Goal: Task Accomplishment & Management: Manage account settings

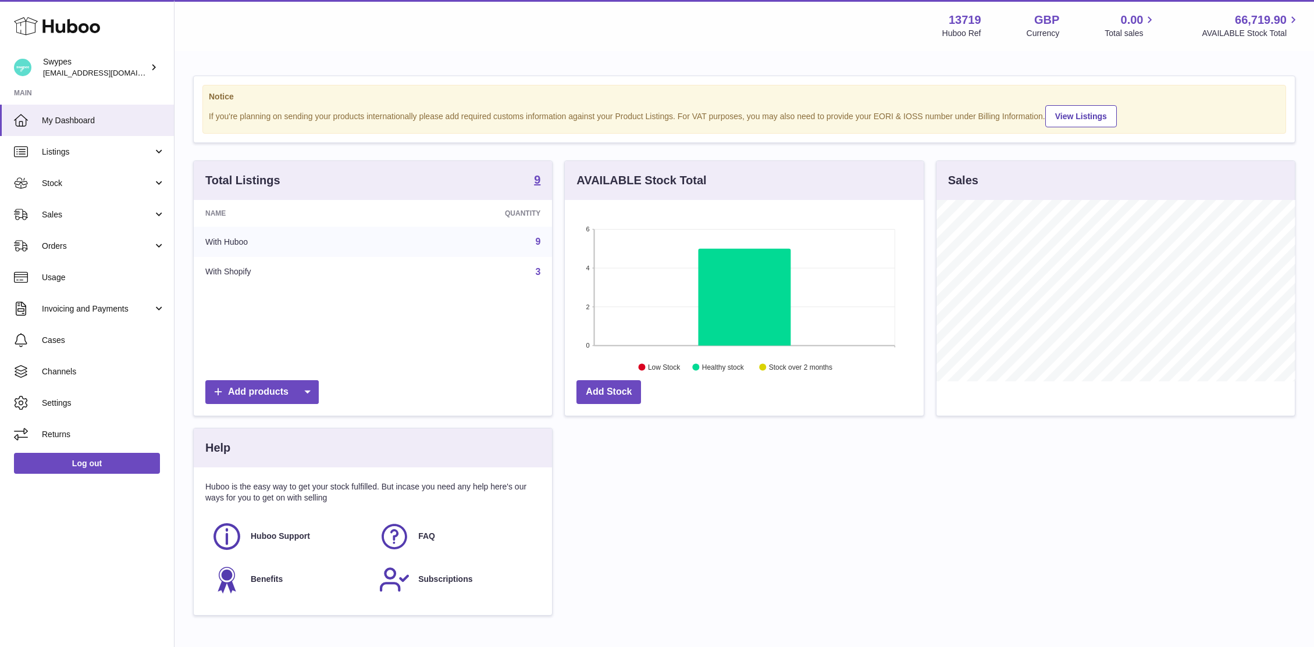
scroll to position [181, 359]
click at [91, 215] on span "Sales" at bounding box center [97, 214] width 111 height 11
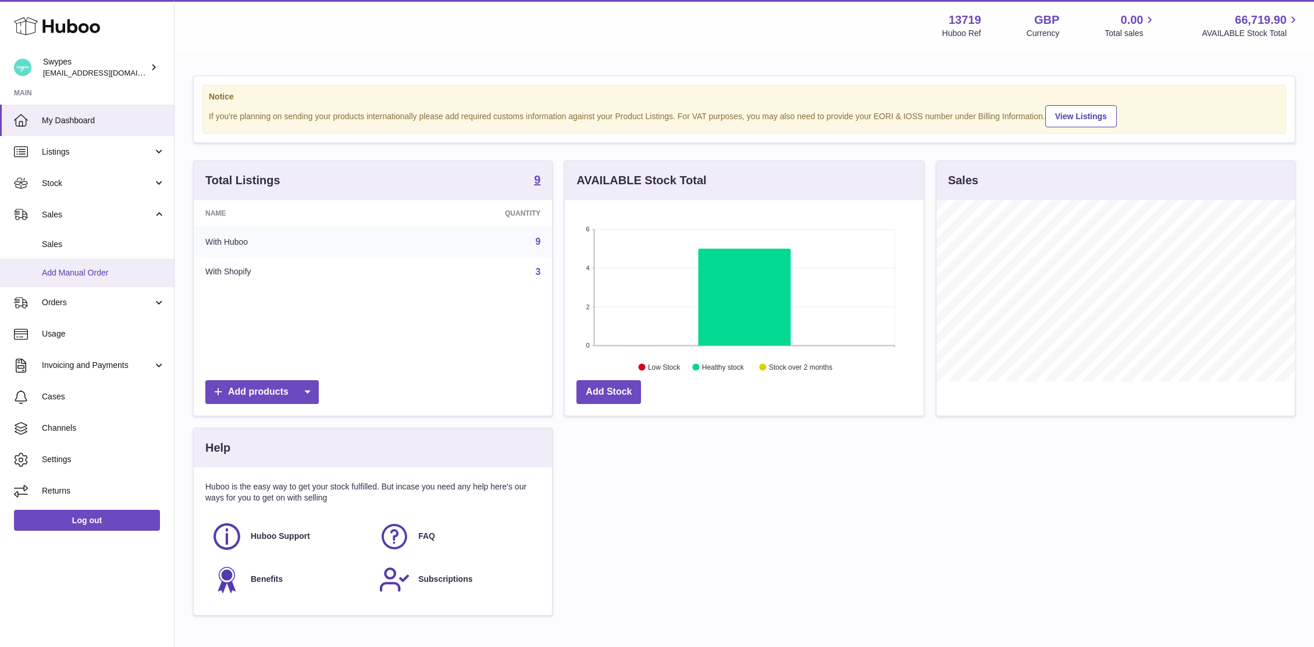
click at [91, 266] on link "Add Manual Order" at bounding box center [87, 273] width 174 height 29
click at [75, 251] on link "Sales" at bounding box center [87, 244] width 174 height 29
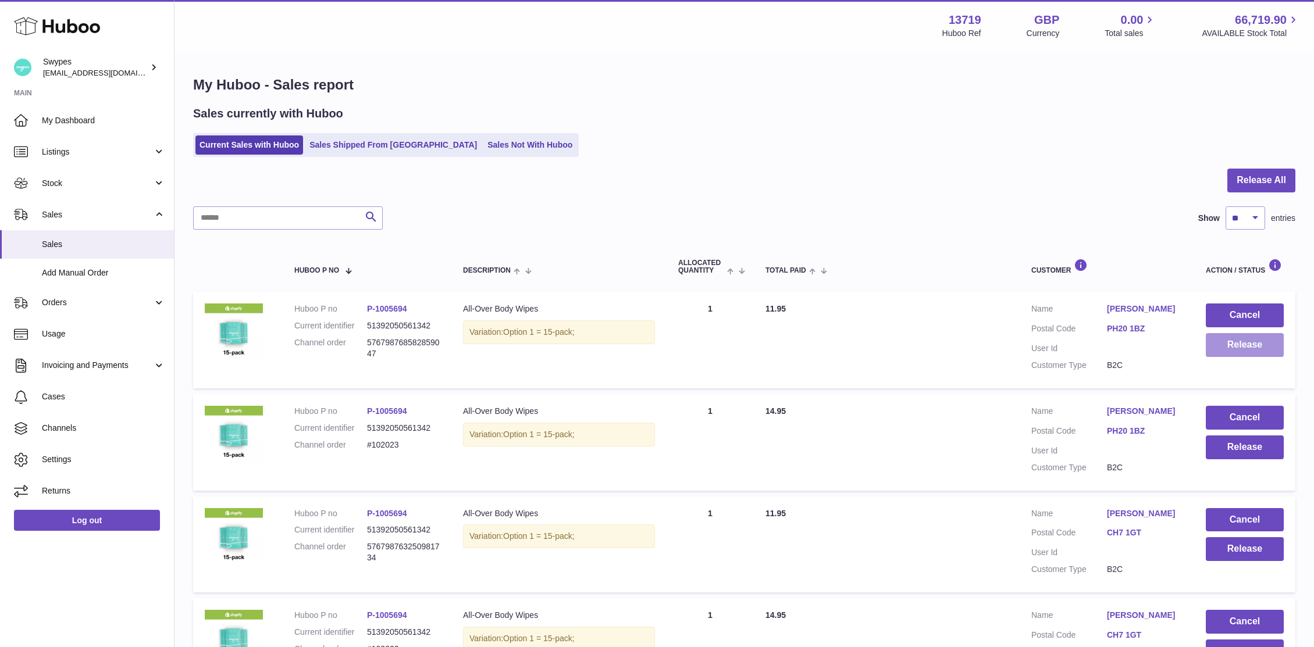
click at [1234, 341] on button "Release" at bounding box center [1245, 345] width 78 height 24
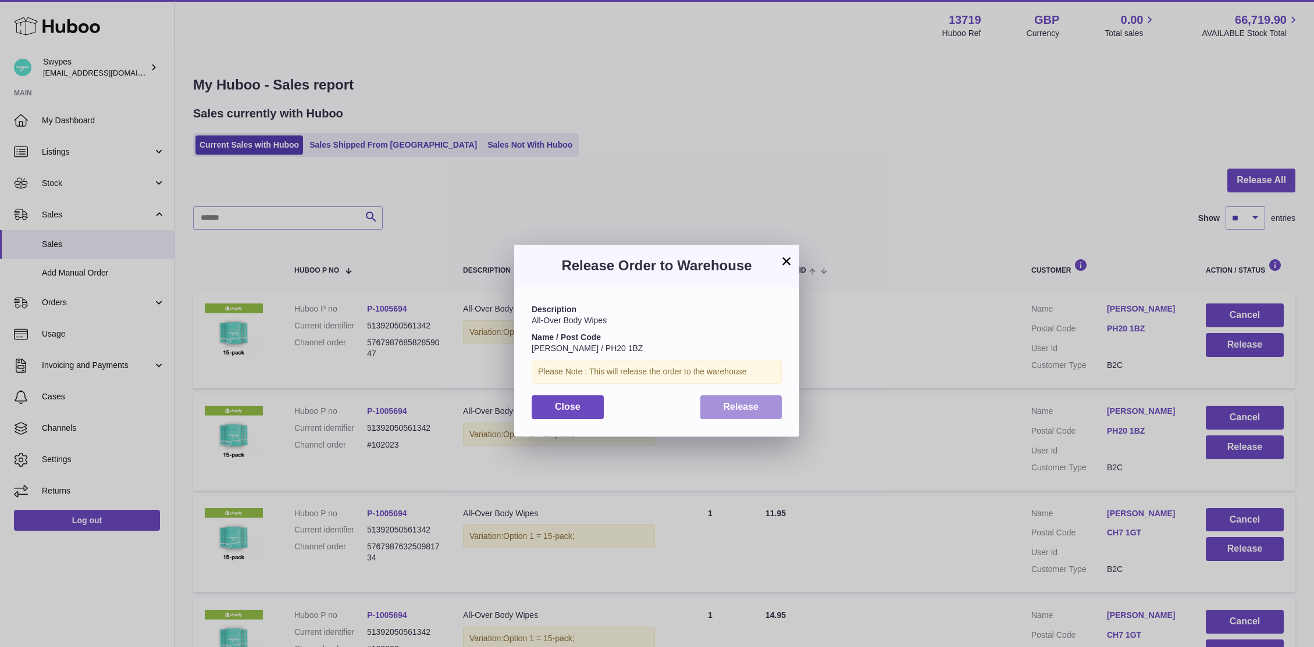
click at [727, 402] on span "Release" at bounding box center [741, 407] width 35 height 10
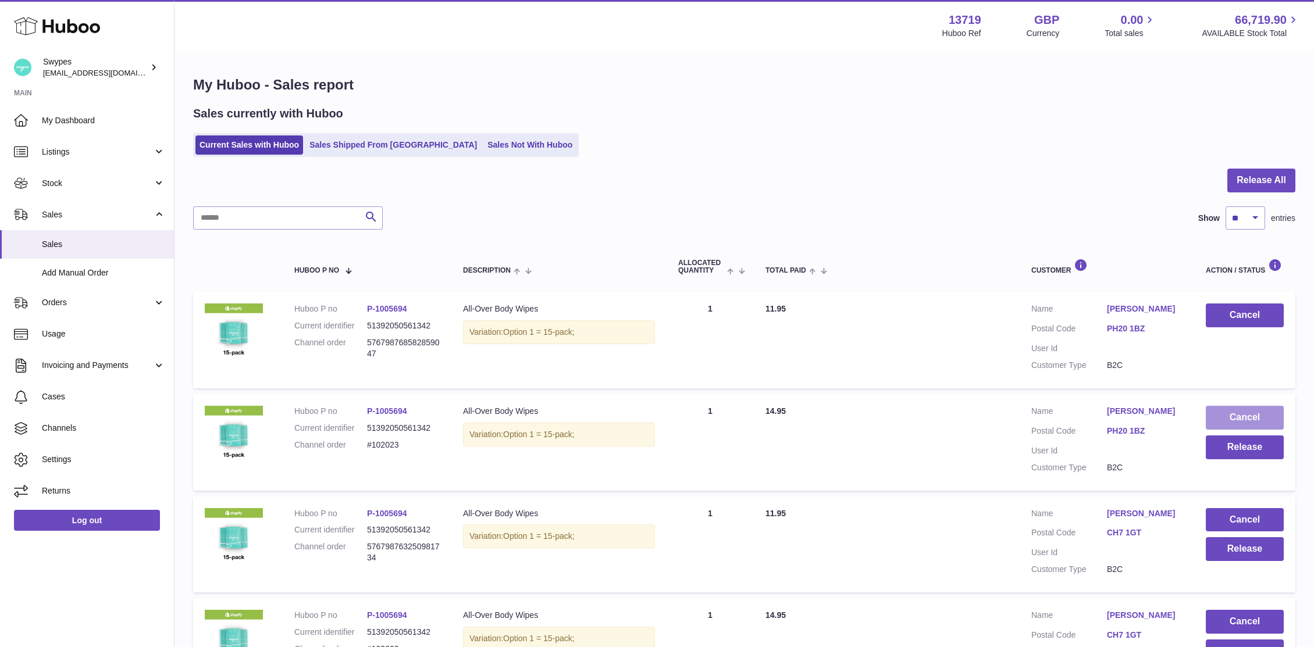
click at [1226, 415] on button "Cancel" at bounding box center [1245, 418] width 78 height 24
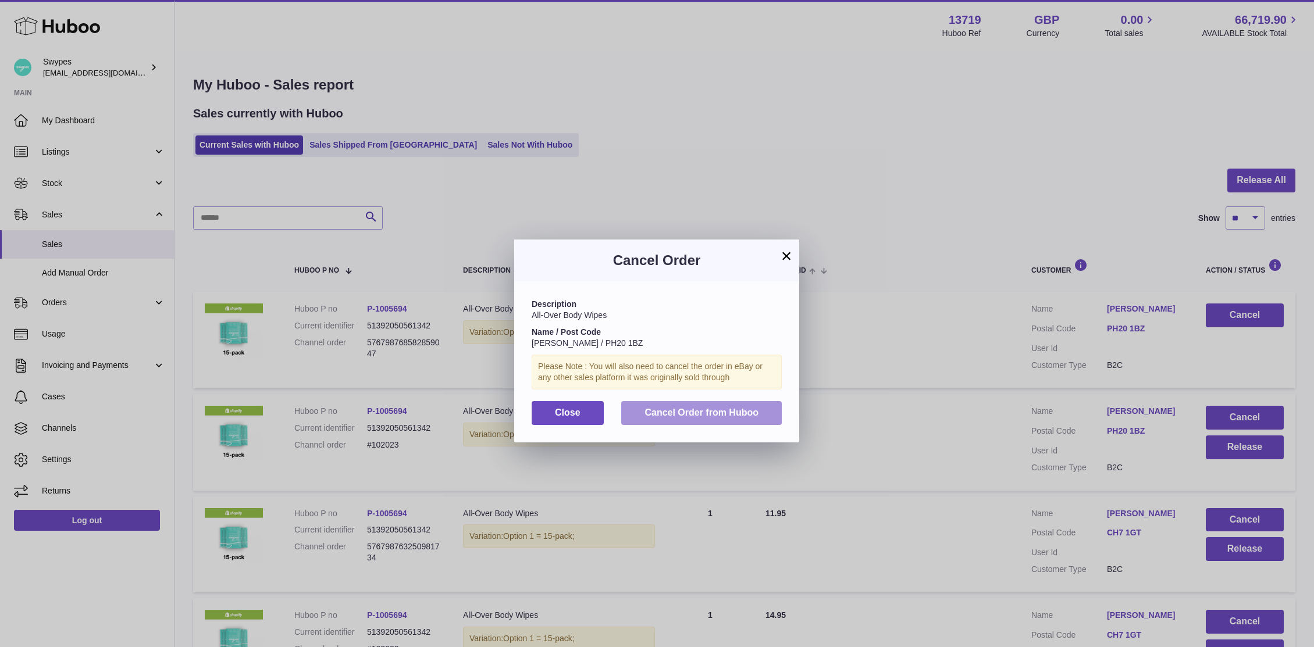
click at [768, 401] on button "Cancel Order from Huboo" at bounding box center [701, 413] width 161 height 24
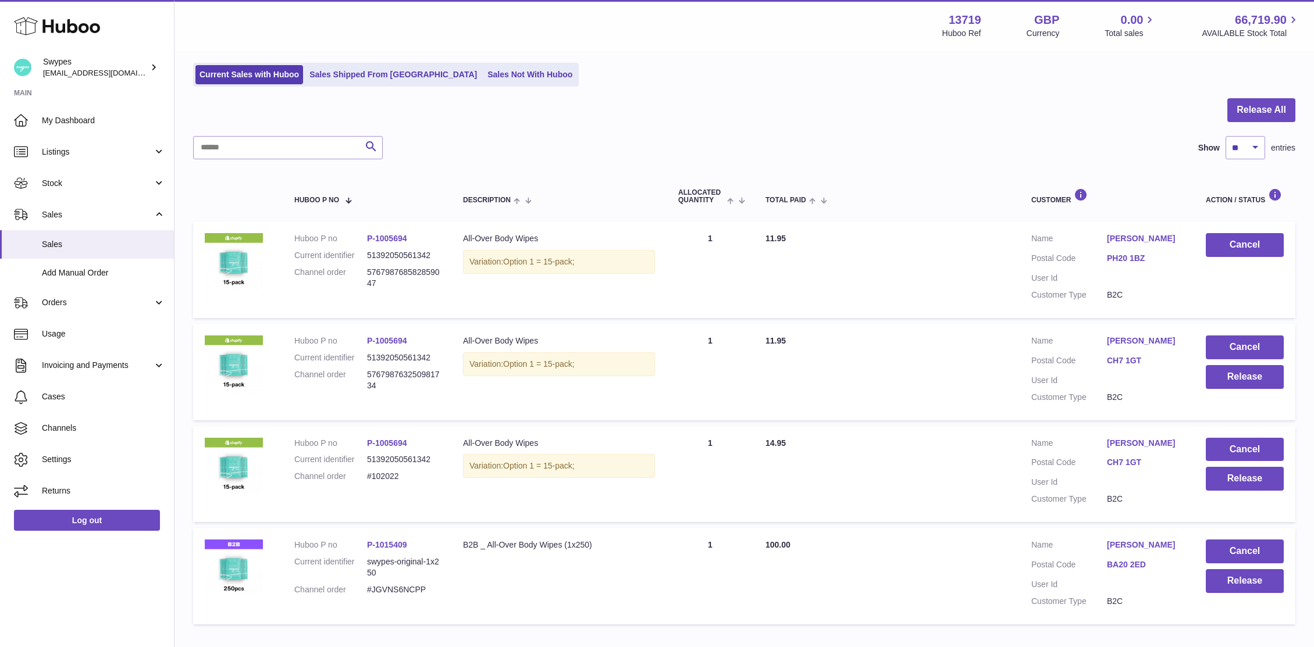
scroll to position [144, 0]
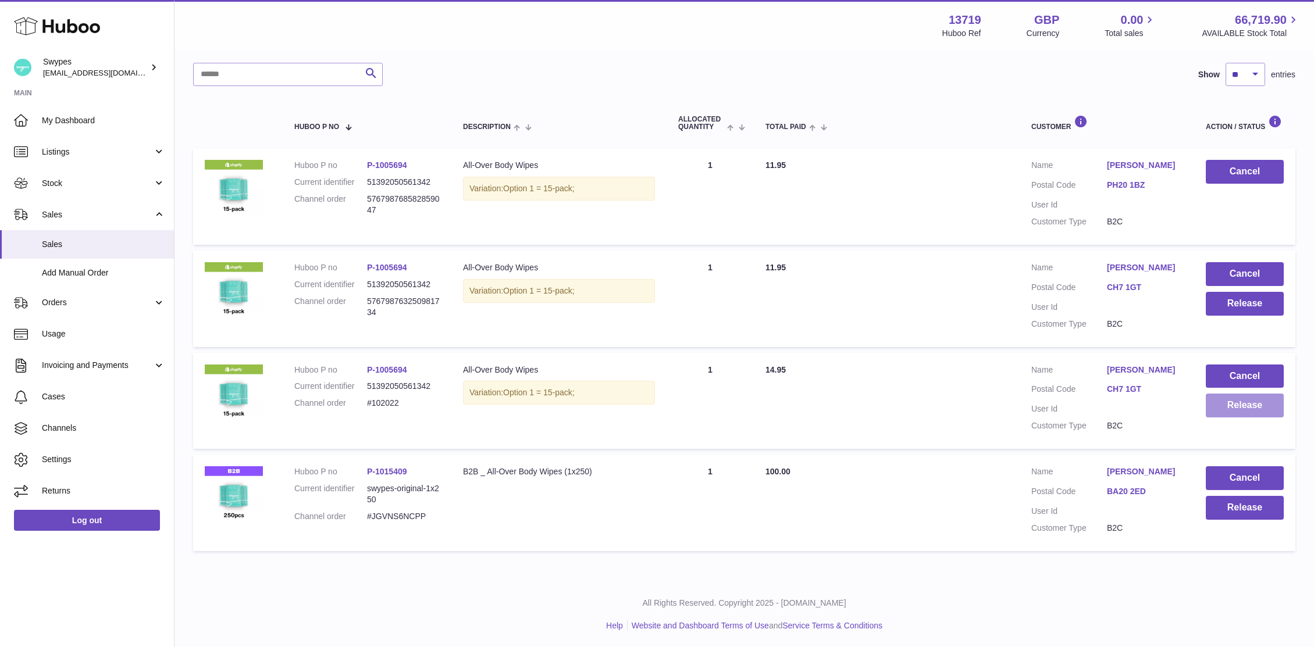
drag, startPoint x: 1231, startPoint y: 403, endPoint x: 1248, endPoint y: 416, distance: 22.3
click at [1248, 416] on button "Release" at bounding box center [1245, 406] width 78 height 24
click at [1141, 361] on div at bounding box center [657, 323] width 1314 height 647
click at [1236, 294] on button "Release" at bounding box center [1245, 304] width 78 height 24
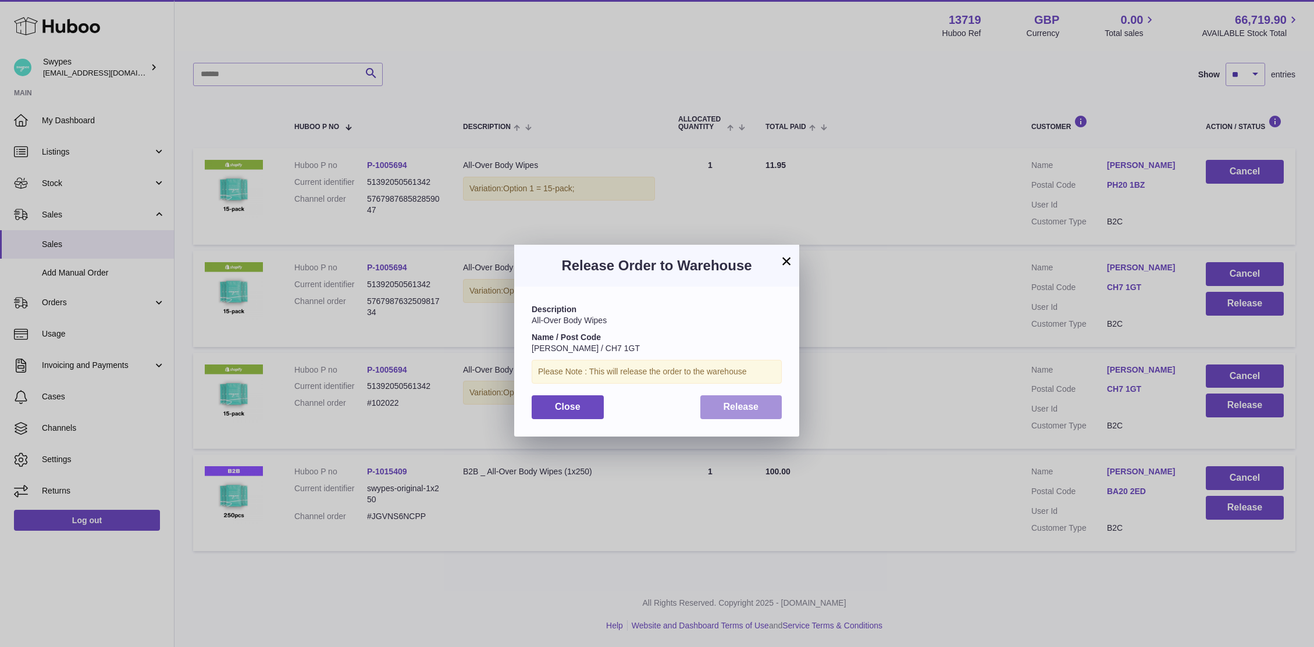
click at [732, 405] on span "Release" at bounding box center [741, 407] width 35 height 10
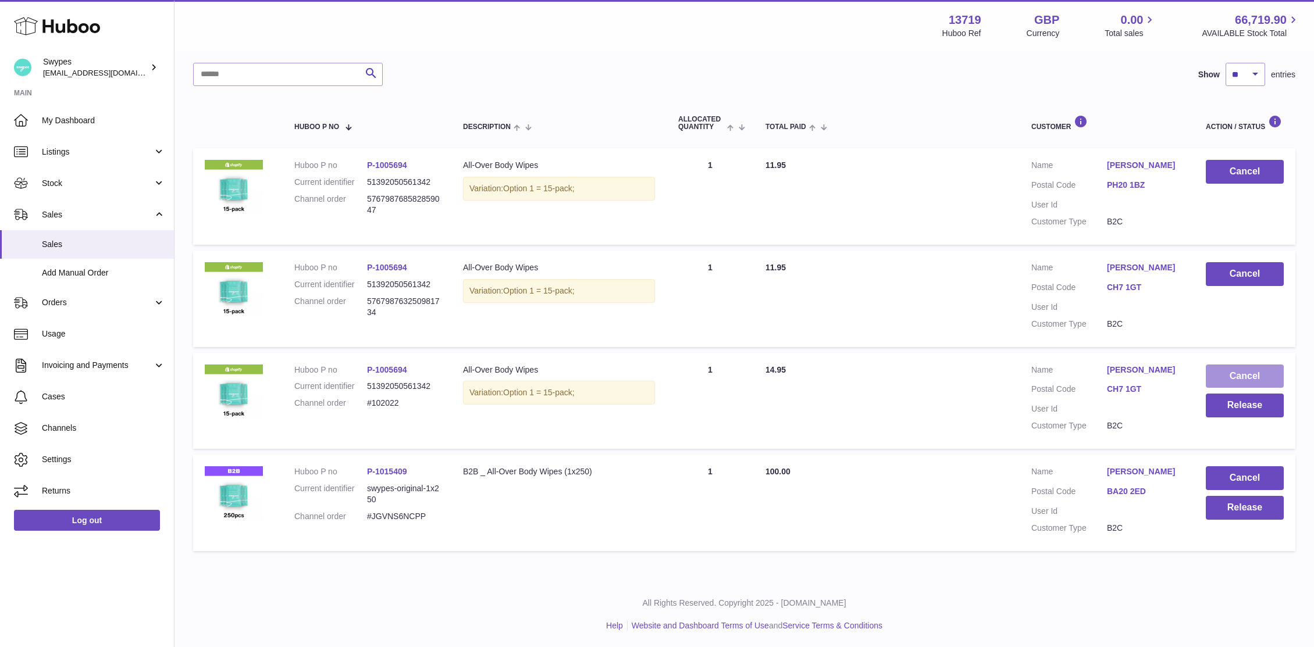
click at [1239, 369] on button "Cancel" at bounding box center [1245, 377] width 78 height 24
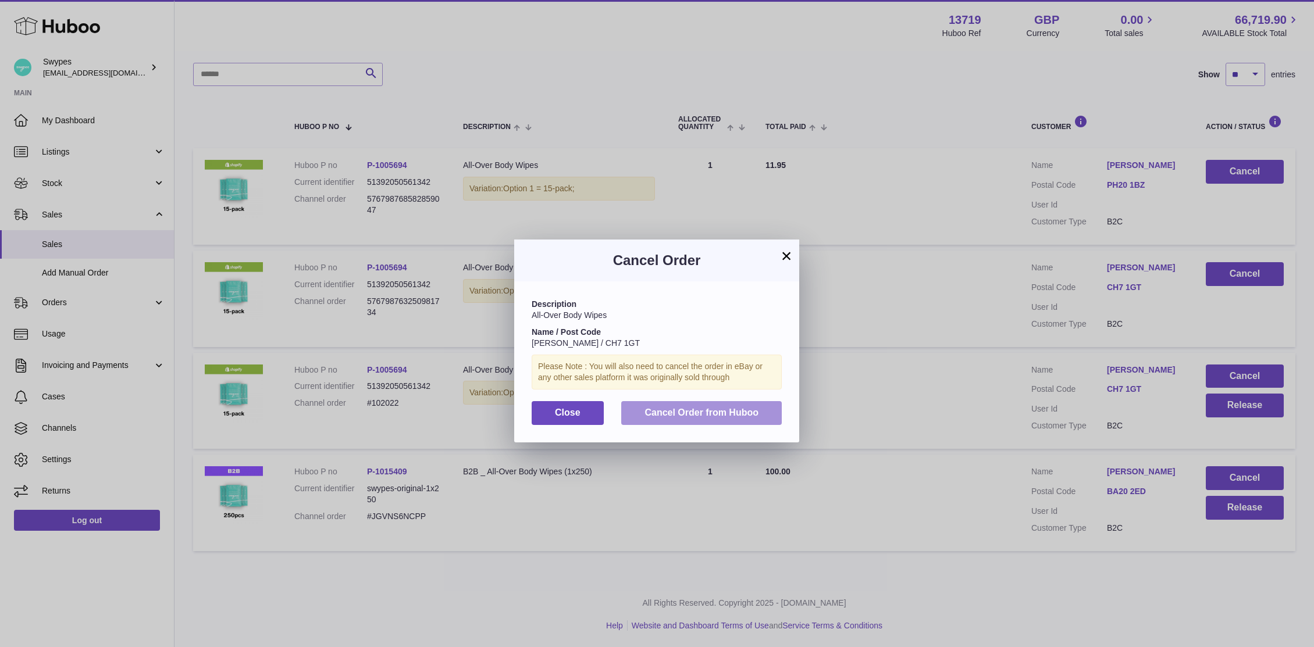
click at [673, 422] on button "Cancel Order from Huboo" at bounding box center [701, 413] width 161 height 24
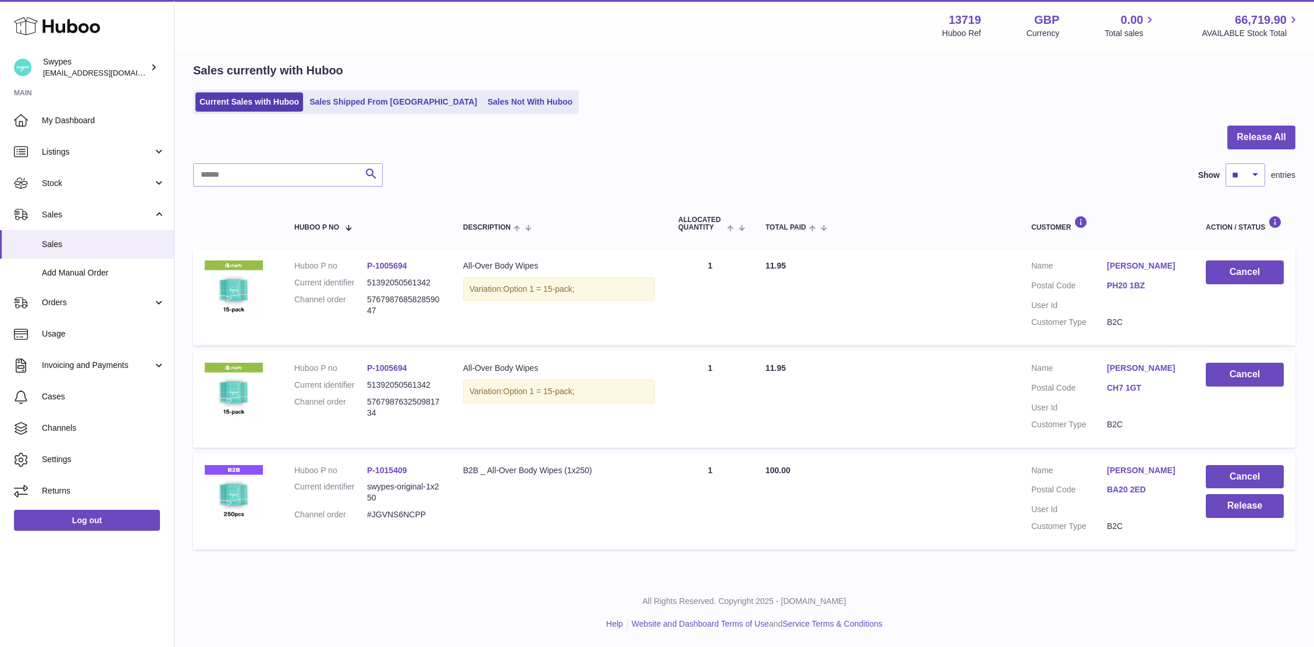
scroll to position [42, 0]
